Goal: Navigation & Orientation: Find specific page/section

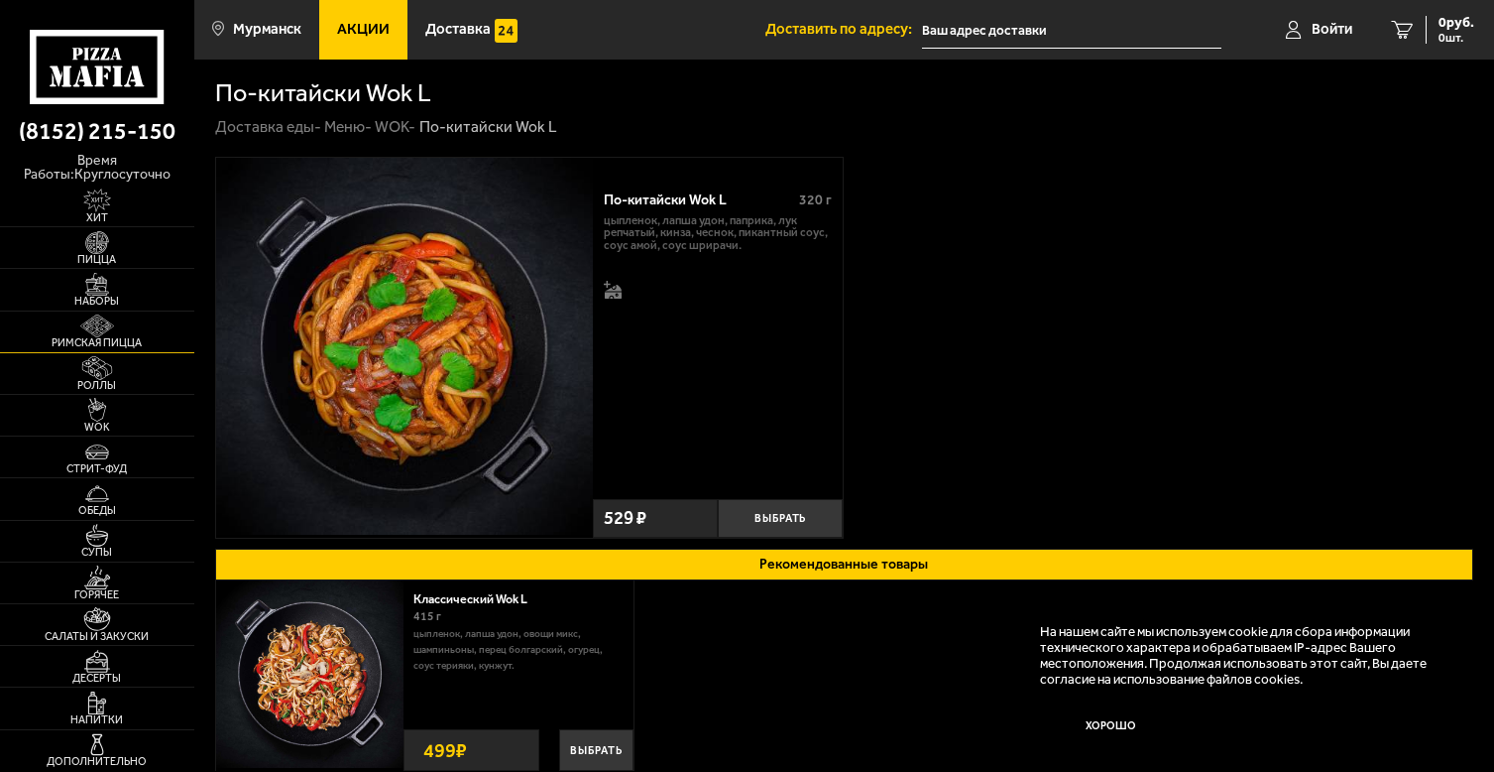
click at [103, 330] on img at bounding box center [97, 325] width 60 height 23
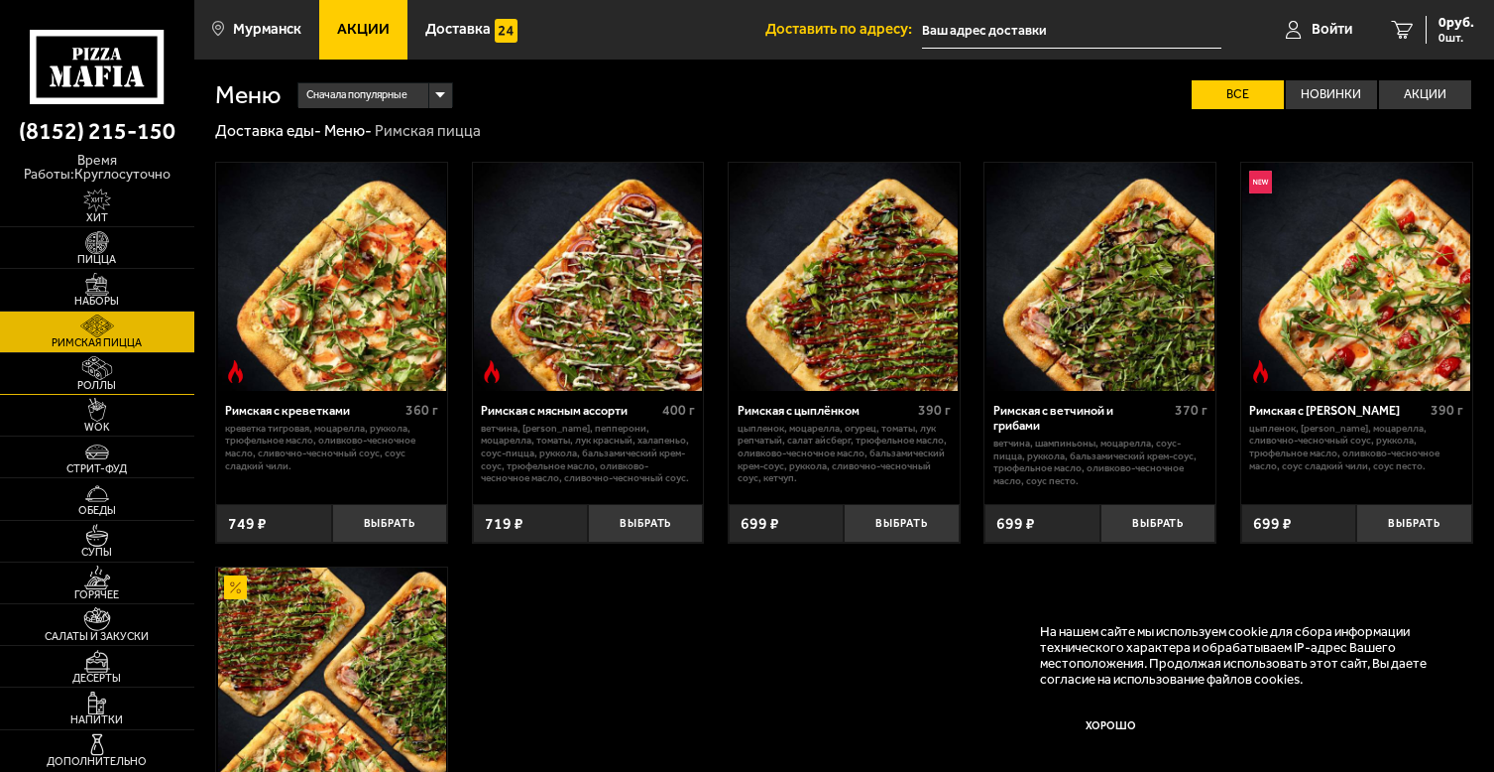
click at [103, 383] on span "Роллы" at bounding box center [97, 385] width 194 height 11
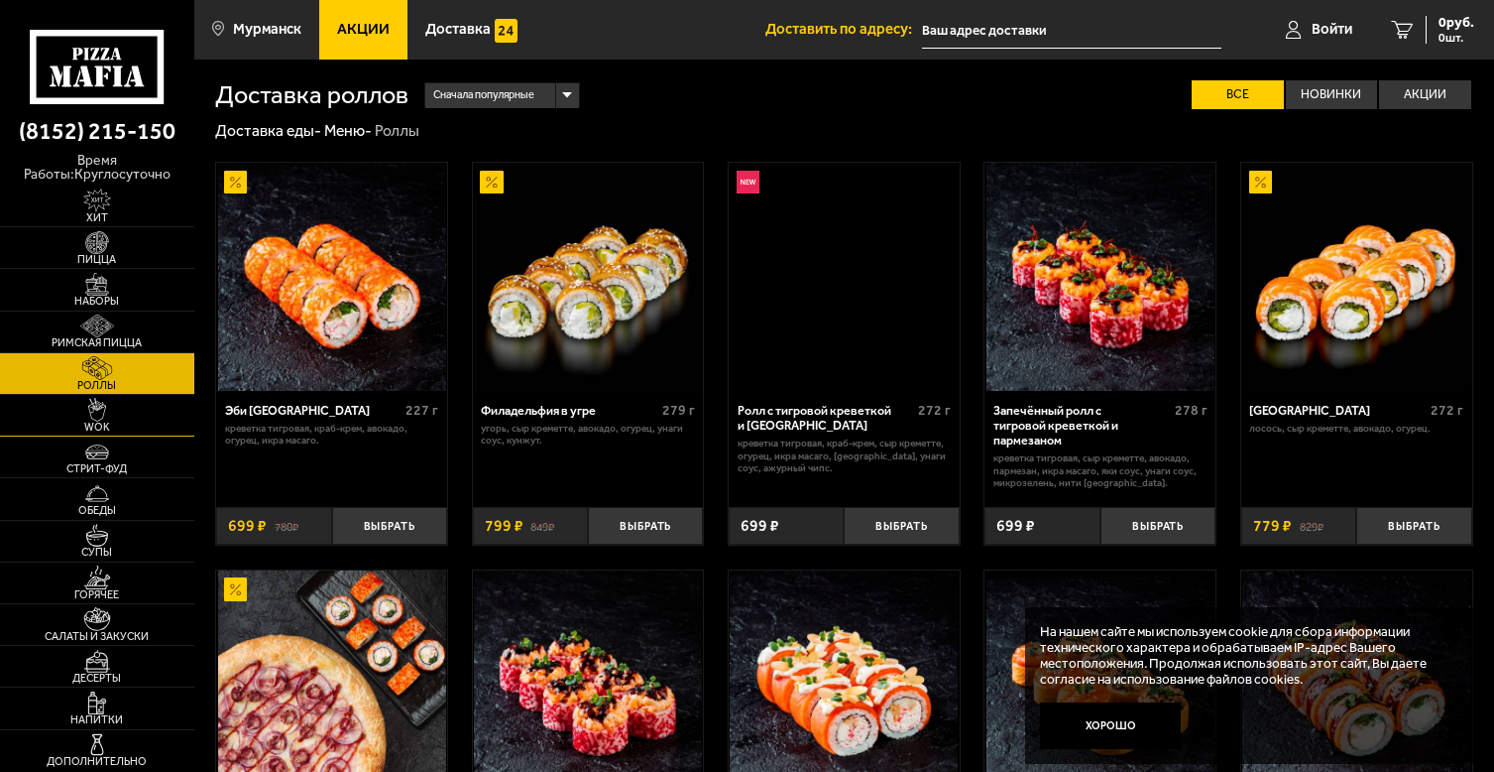
click at [105, 423] on span "WOK" at bounding box center [97, 426] width 194 height 11
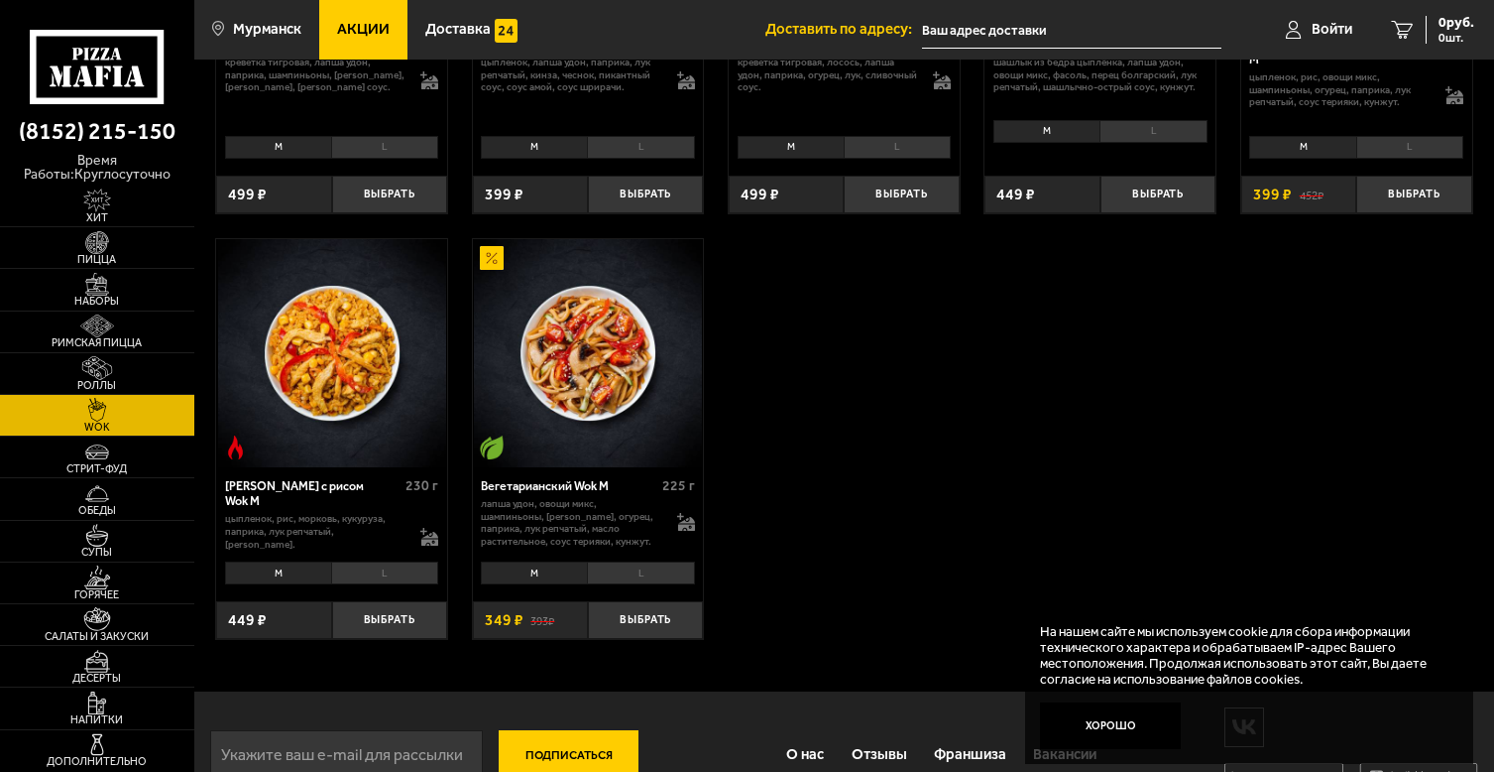
scroll to position [1022, 0]
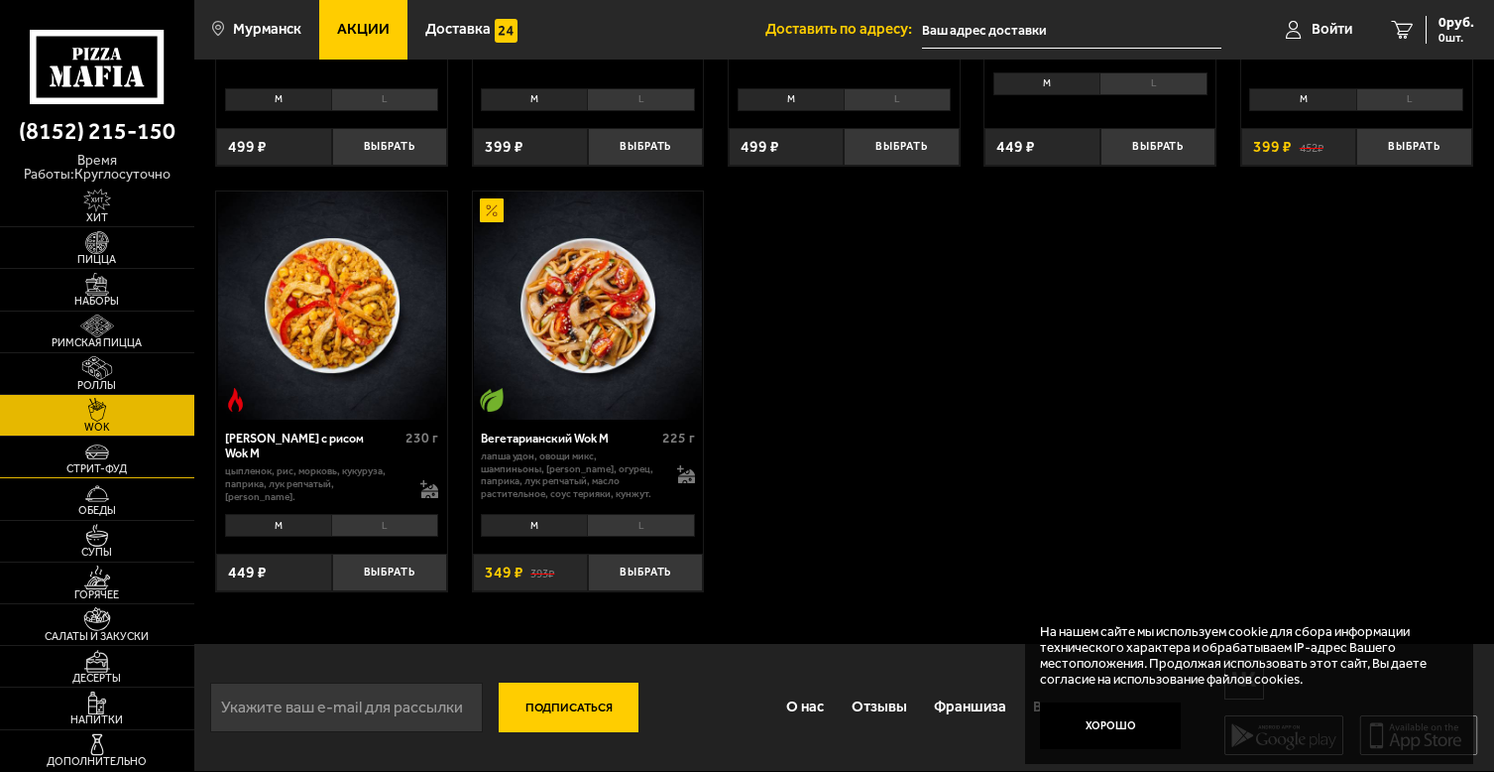
click at [125, 459] on img at bounding box center [97, 451] width 60 height 23
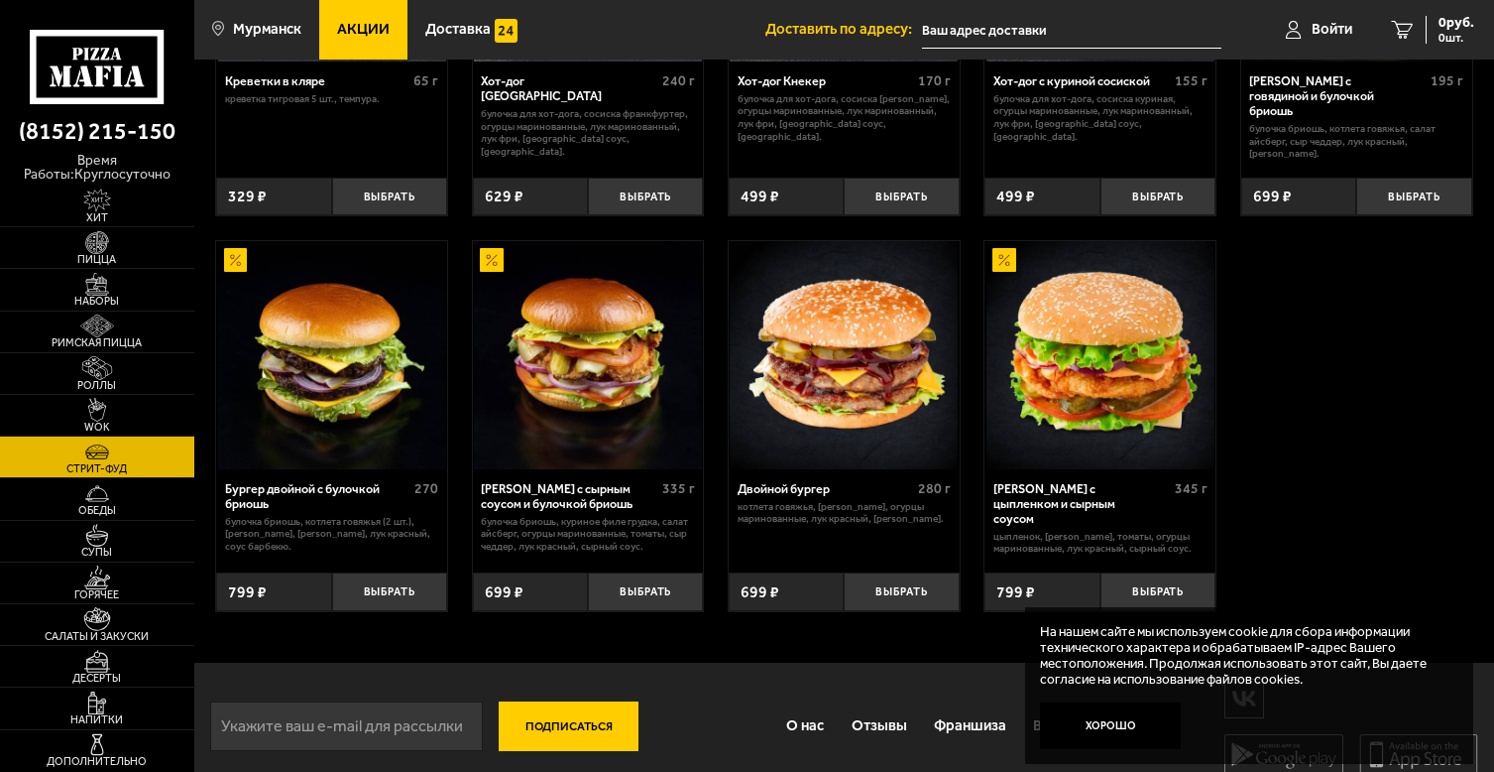
scroll to position [334, 0]
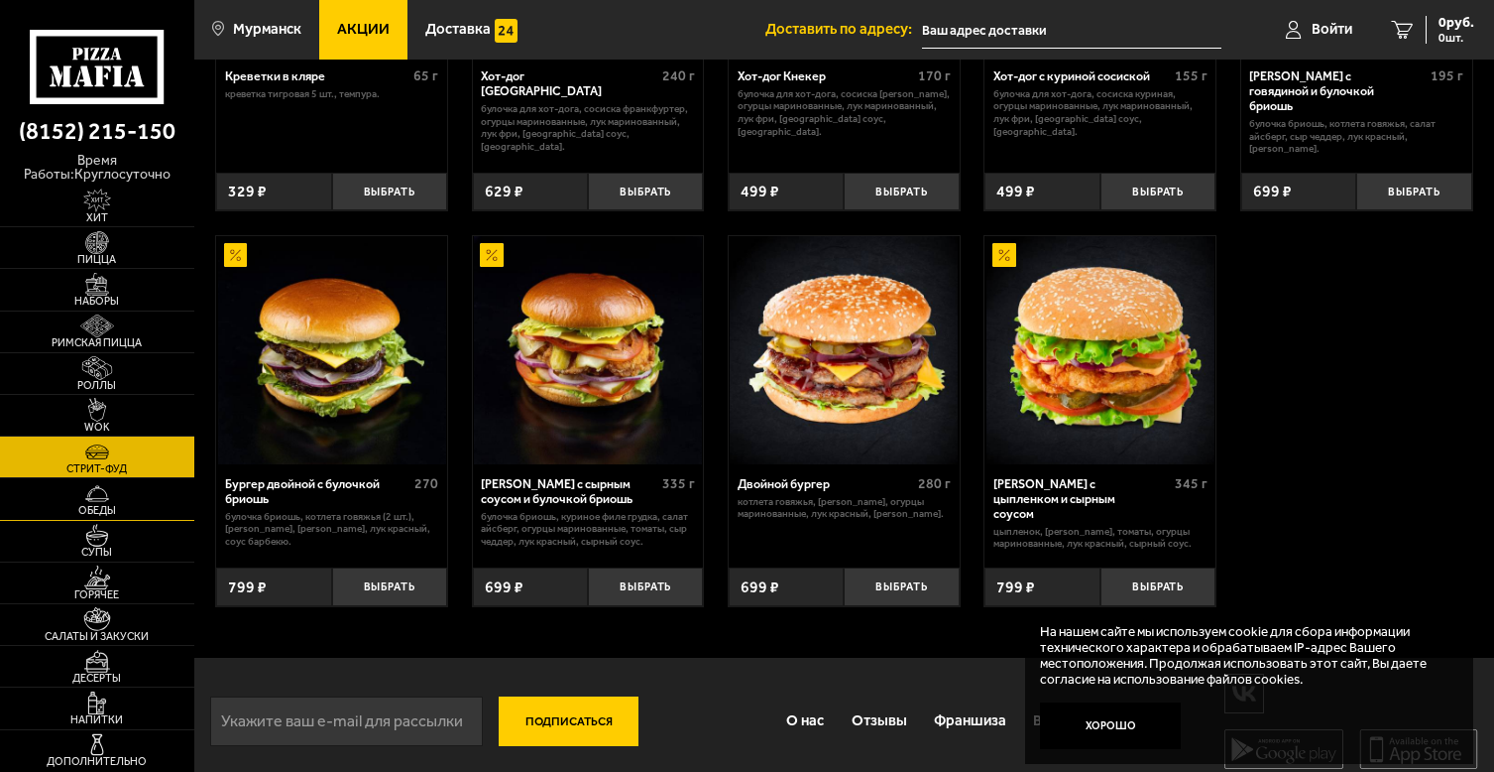
click at [108, 509] on span "Обеды" at bounding box center [97, 510] width 194 height 11
